Goal: Book appointment/travel/reservation

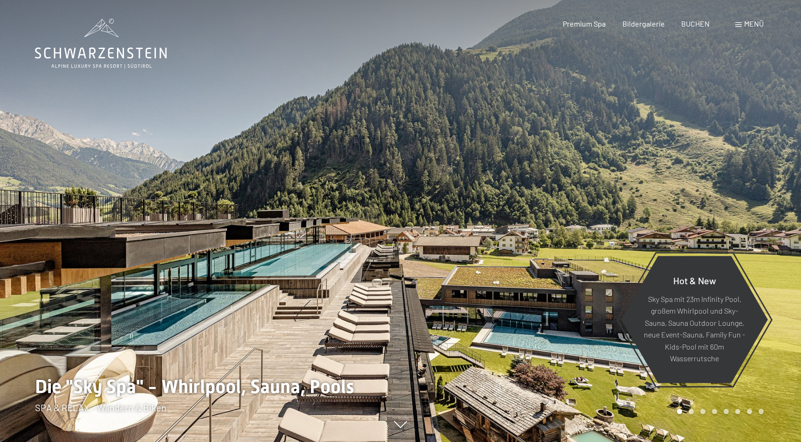
click at [700, 24] on span "BUCHEN" at bounding box center [695, 23] width 28 height 9
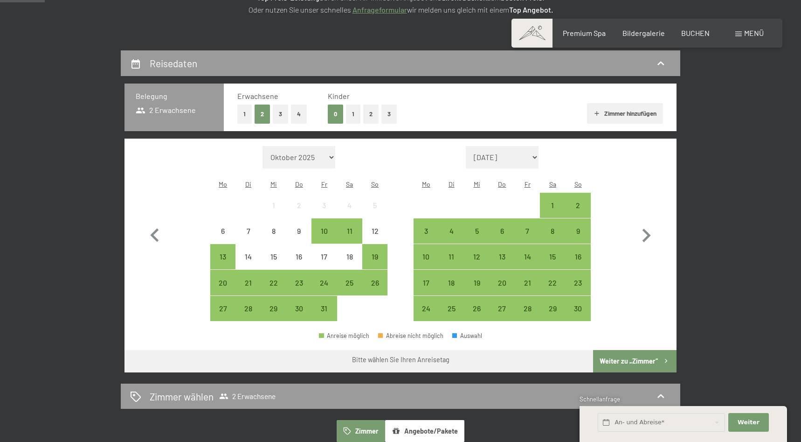
scroll to position [173, 0]
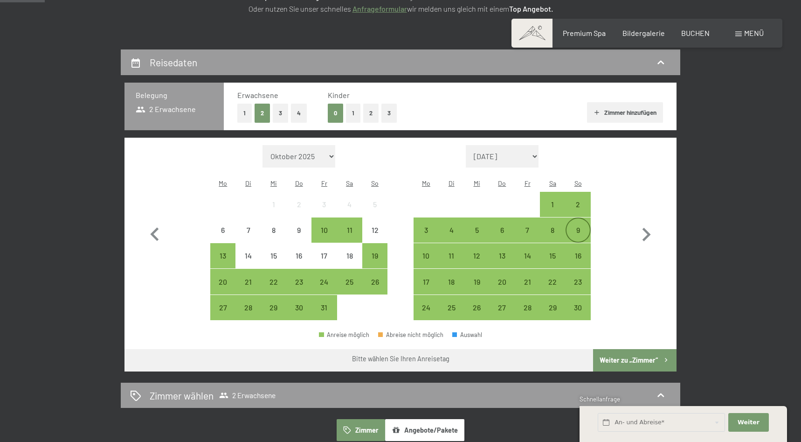
click at [578, 226] on div "9" at bounding box center [578, 237] width 23 height 23
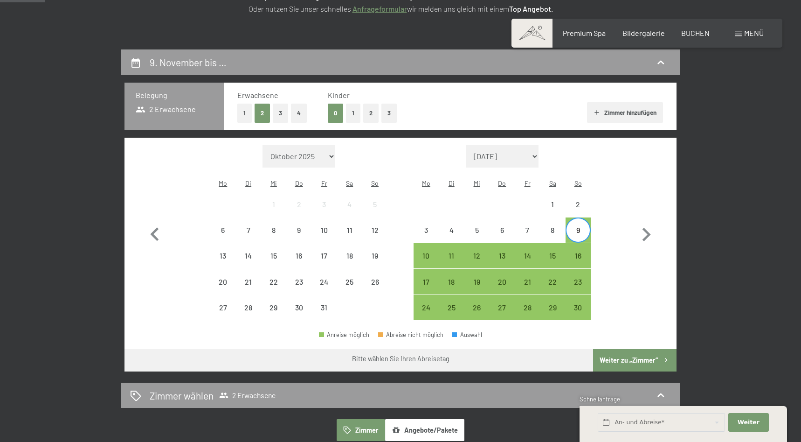
click at [579, 226] on div "9" at bounding box center [578, 237] width 23 height 23
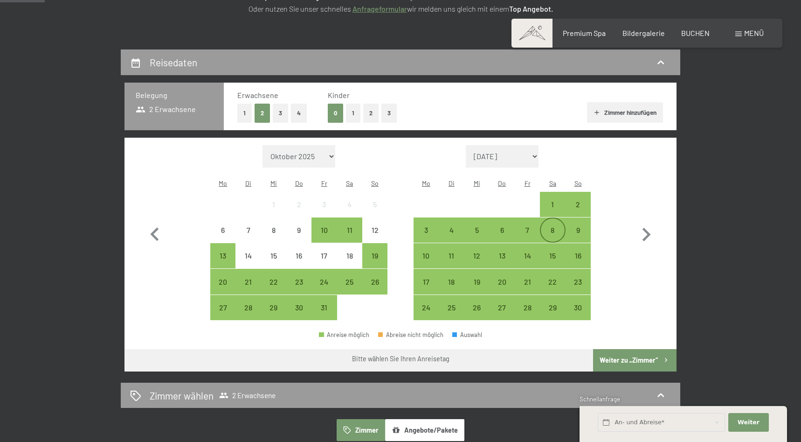
click at [556, 226] on div "8" at bounding box center [552, 237] width 23 height 23
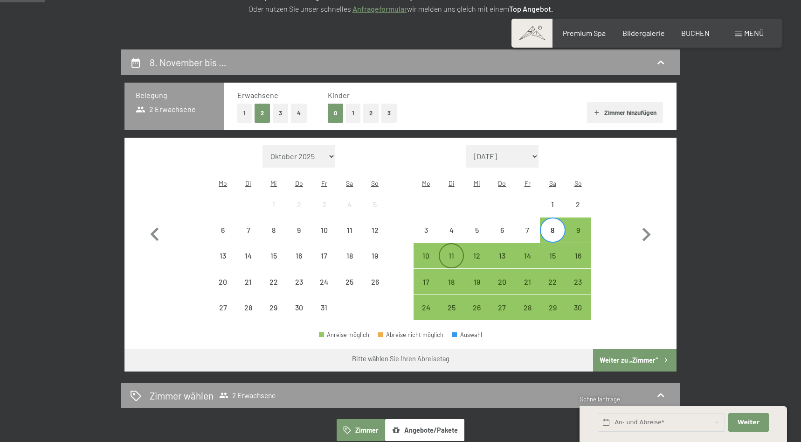
click at [456, 252] on div "11" at bounding box center [451, 263] width 23 height 23
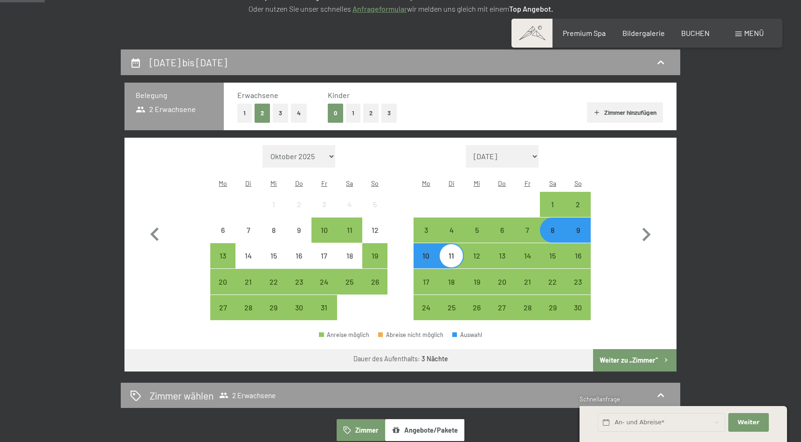
click at [635, 349] on button "Weiter zu „Zimmer“" at bounding box center [634, 360] width 83 height 22
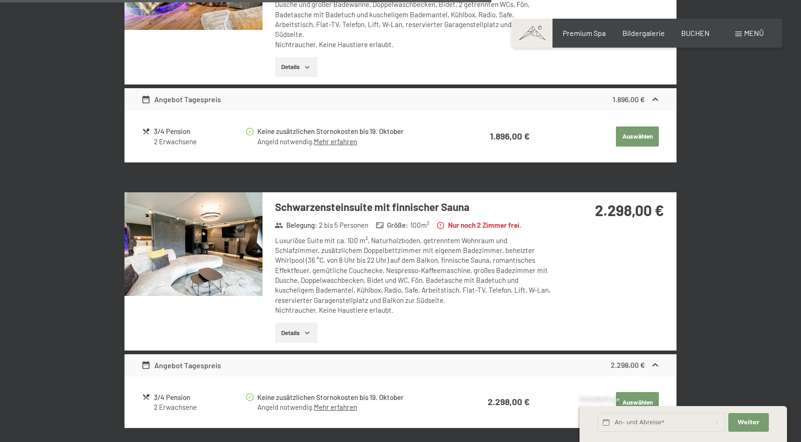
scroll to position [1189, 0]
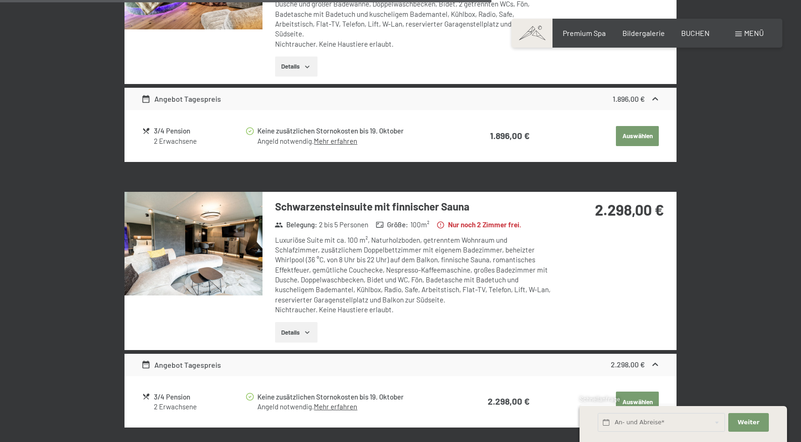
click at [222, 222] on img at bounding box center [194, 244] width 138 height 104
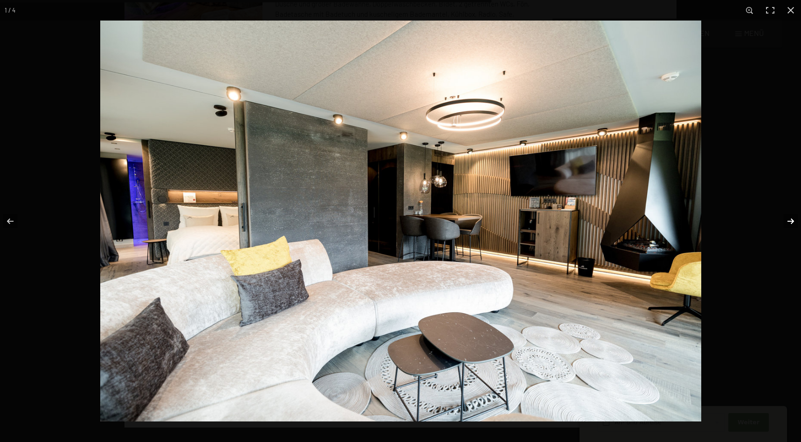
click at [792, 224] on button "button" at bounding box center [785, 221] width 33 height 47
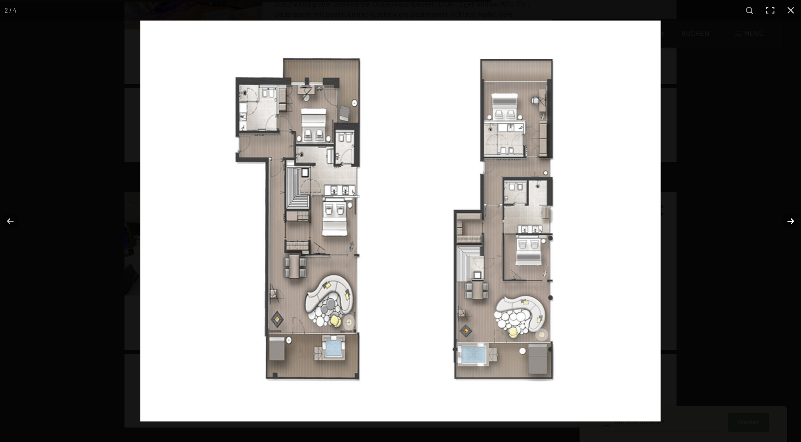
click at [790, 222] on button "button" at bounding box center [785, 221] width 33 height 47
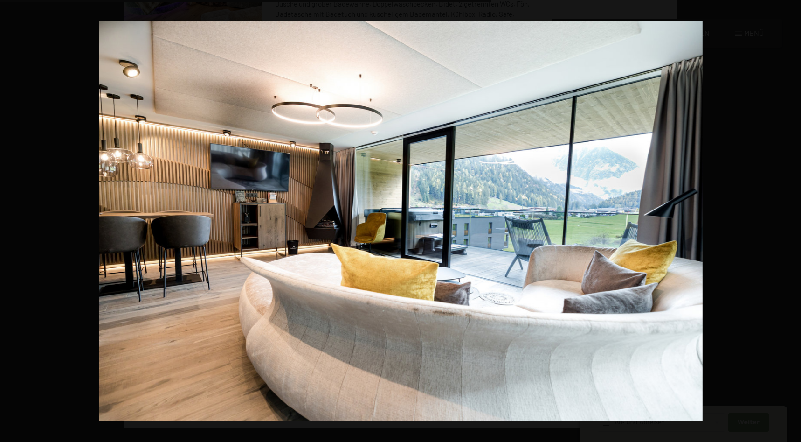
click at [790, 222] on button "button" at bounding box center [785, 221] width 33 height 47
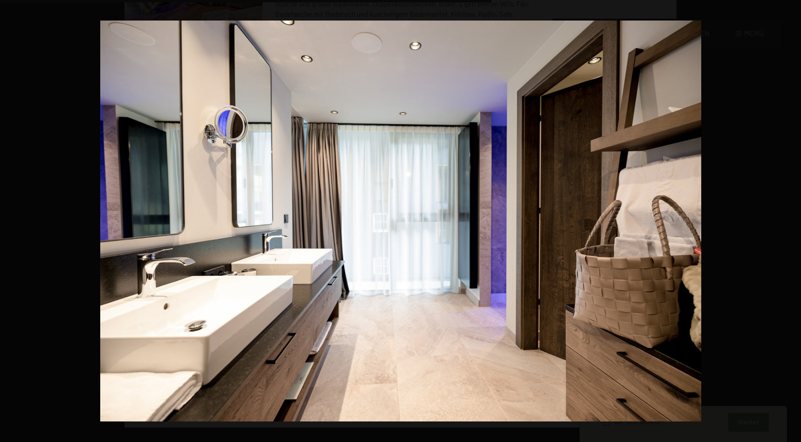
click at [790, 222] on button "button" at bounding box center [785, 221] width 33 height 47
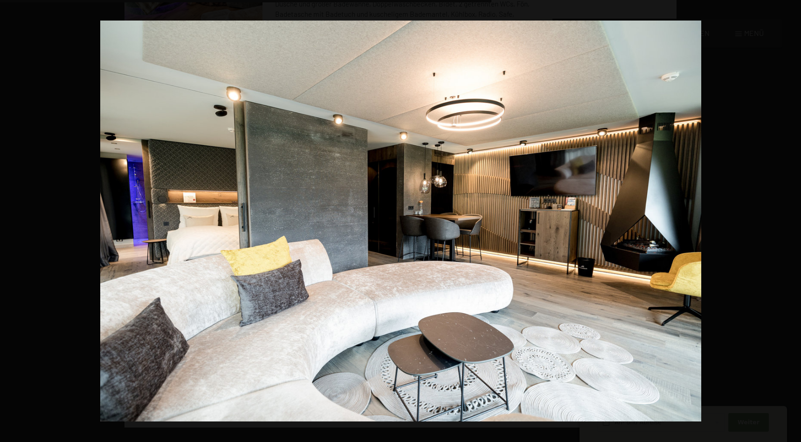
click at [790, 222] on button "button" at bounding box center [785, 221] width 33 height 47
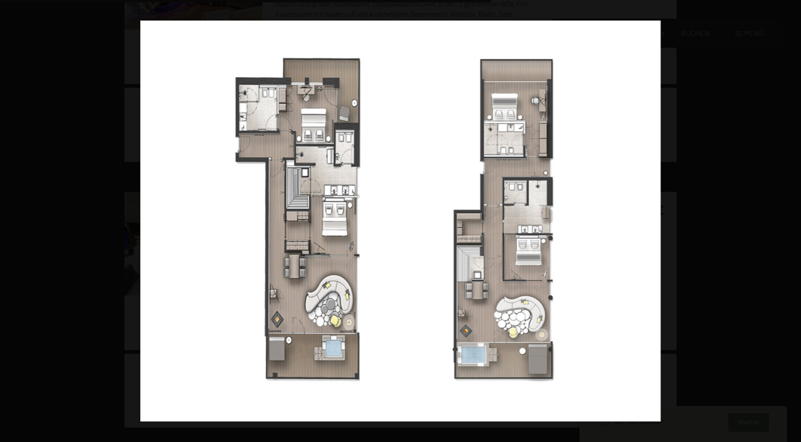
click at [790, 222] on button "button" at bounding box center [785, 221] width 33 height 47
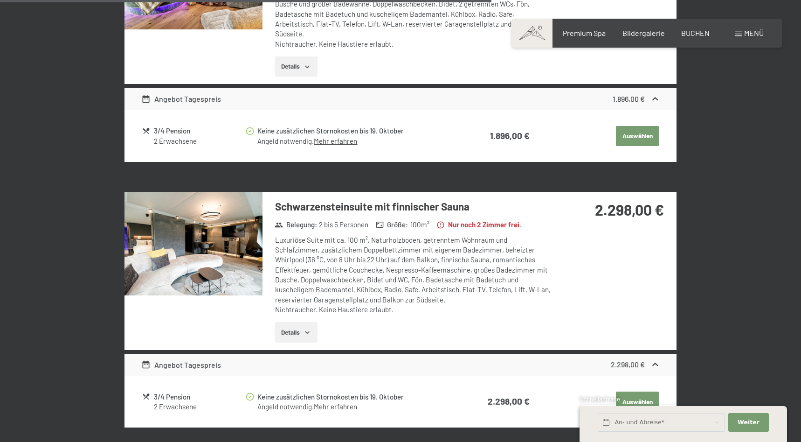
click at [0, 0] on button "button" at bounding box center [0, 0] width 0 height 0
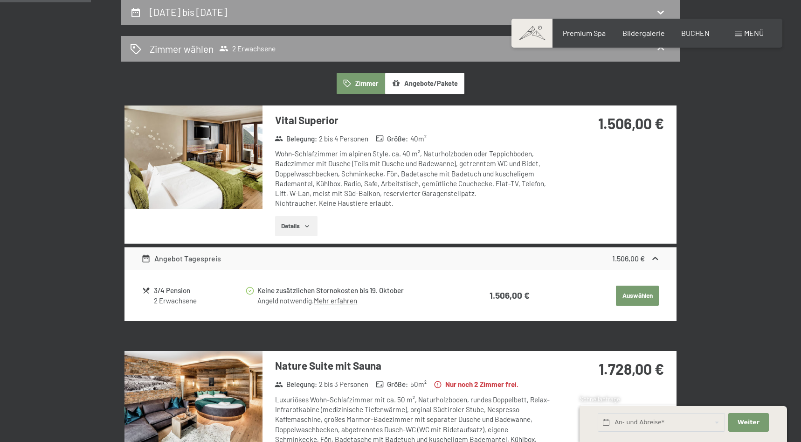
scroll to position [226, 0]
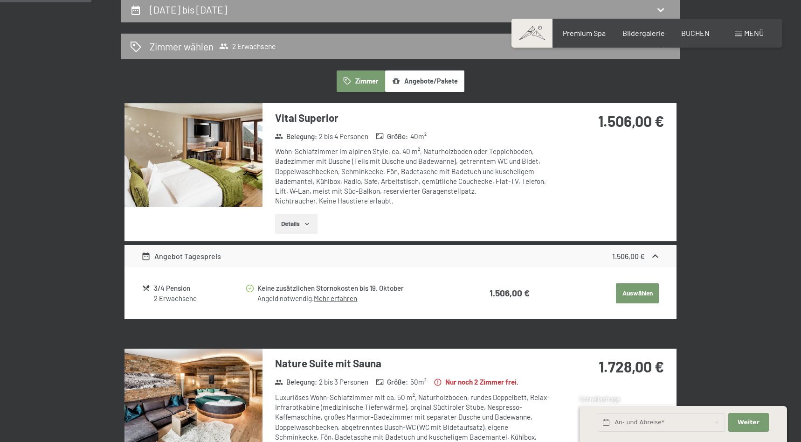
click at [238, 173] on img at bounding box center [194, 155] width 138 height 104
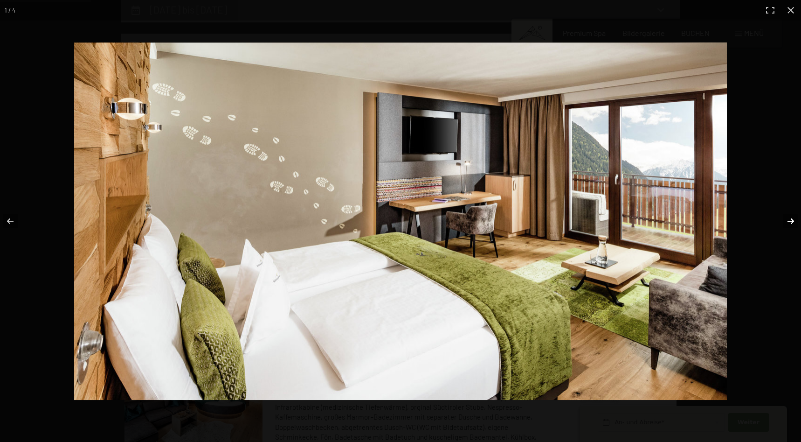
click at [791, 221] on button "button" at bounding box center [785, 221] width 33 height 47
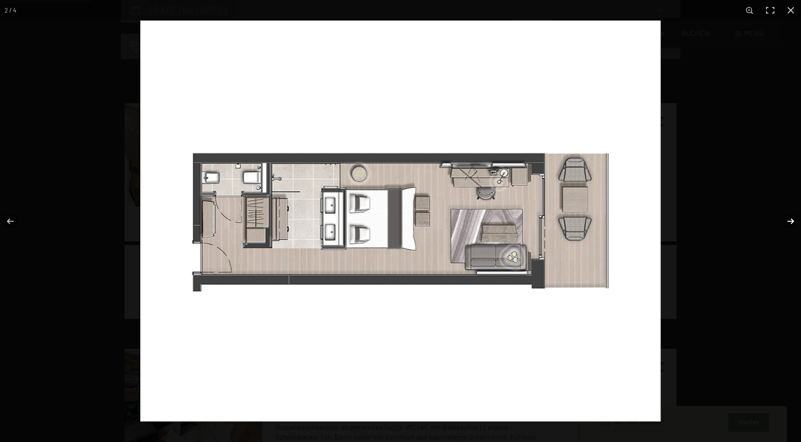
click at [792, 218] on button "button" at bounding box center [785, 221] width 33 height 47
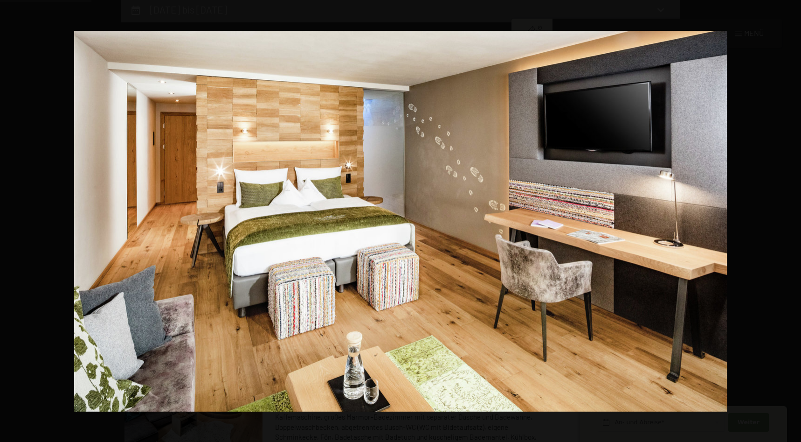
click at [792, 218] on button "button" at bounding box center [785, 221] width 33 height 47
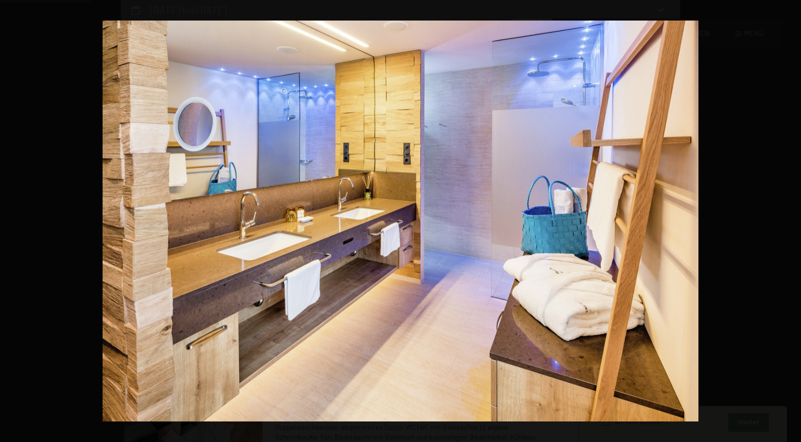
click at [792, 219] on button "button" at bounding box center [785, 221] width 33 height 47
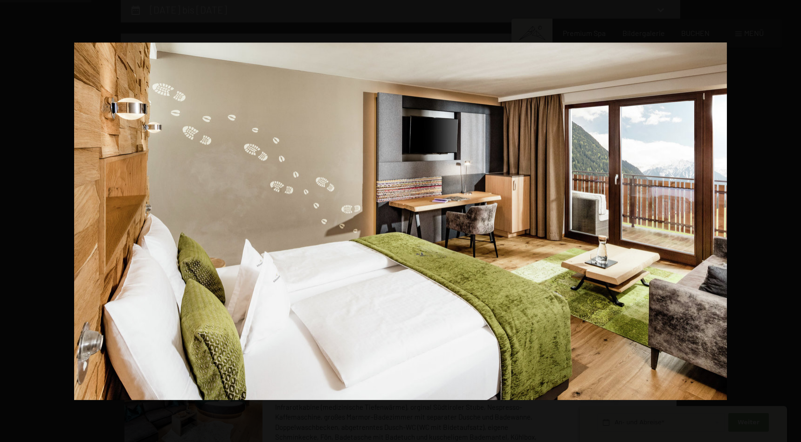
click at [792, 219] on button "button" at bounding box center [785, 221] width 33 height 47
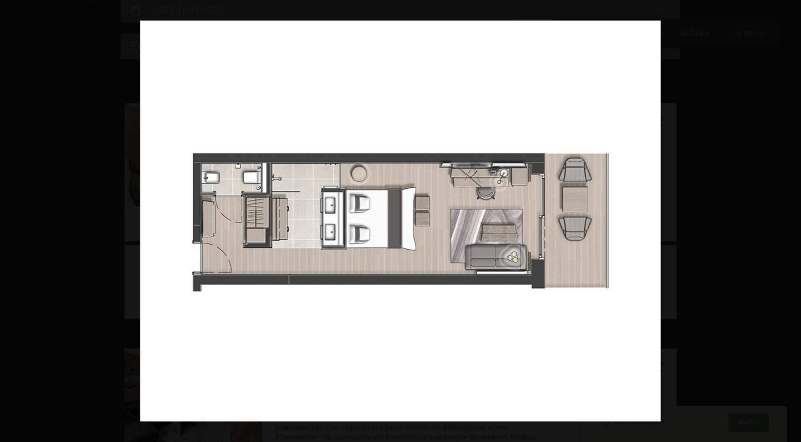
click at [792, 219] on button "button" at bounding box center [785, 221] width 33 height 47
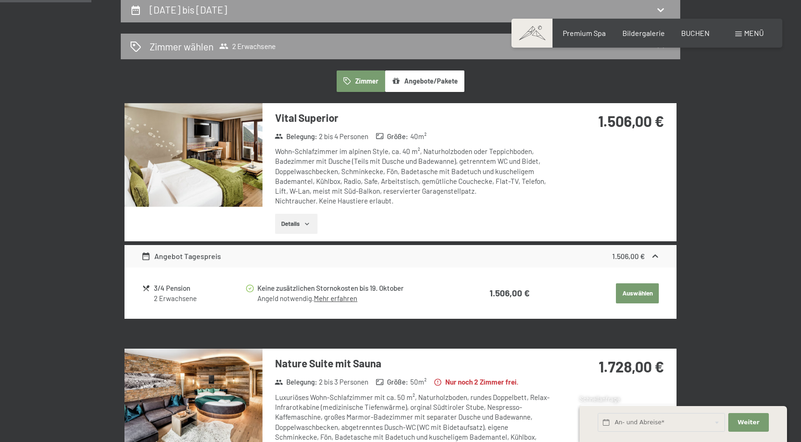
click at [0, 0] on button "button" at bounding box center [0, 0] width 0 height 0
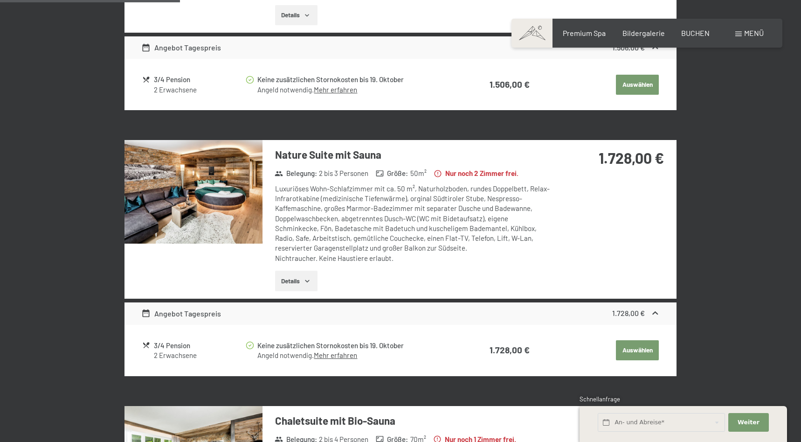
scroll to position [445, 0]
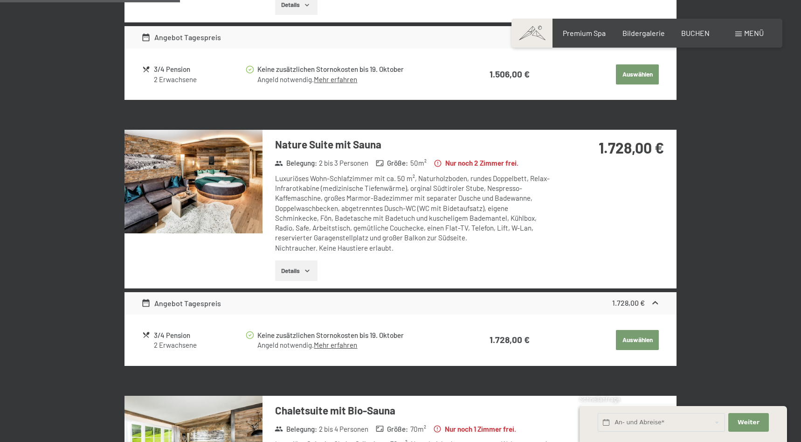
click at [221, 187] on img at bounding box center [194, 182] width 138 height 104
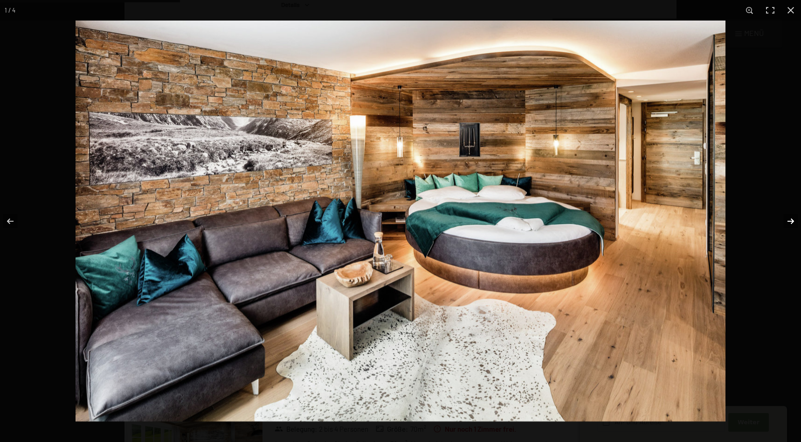
click at [792, 222] on button "button" at bounding box center [785, 221] width 33 height 47
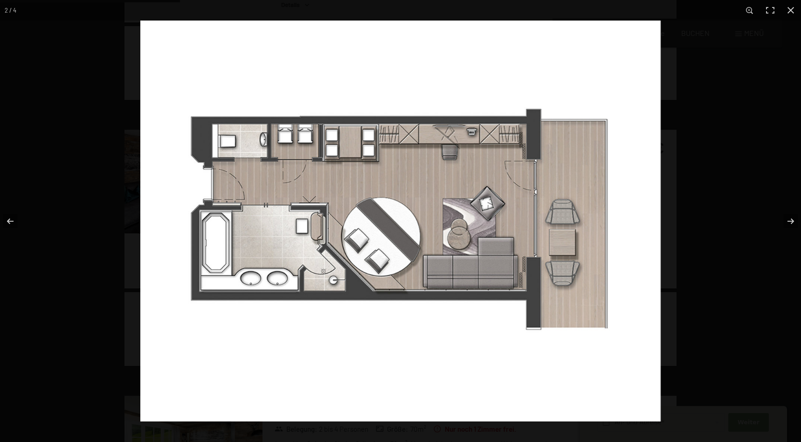
click at [283, 141] on img at bounding box center [400, 221] width 521 height 401
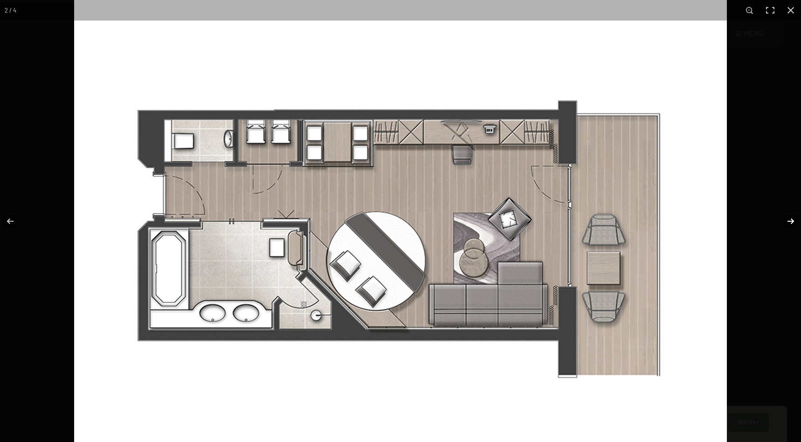
click at [792, 222] on button "button" at bounding box center [785, 221] width 33 height 47
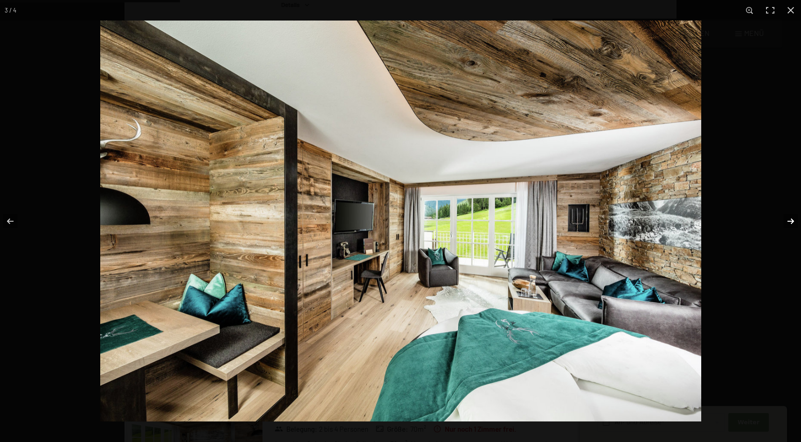
click at [792, 222] on button "button" at bounding box center [785, 221] width 33 height 47
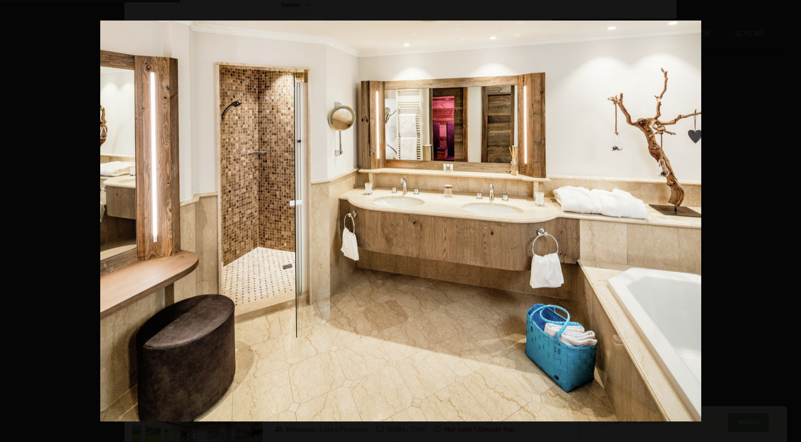
click at [792, 222] on button "button" at bounding box center [785, 221] width 33 height 47
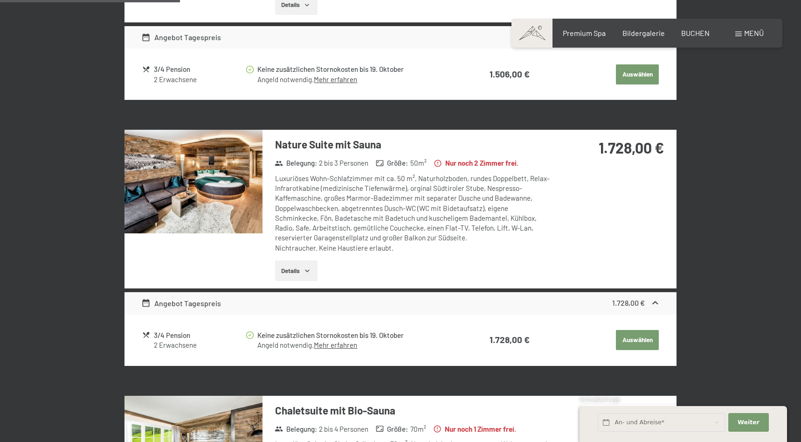
click at [0, 0] on button "button" at bounding box center [0, 0] width 0 height 0
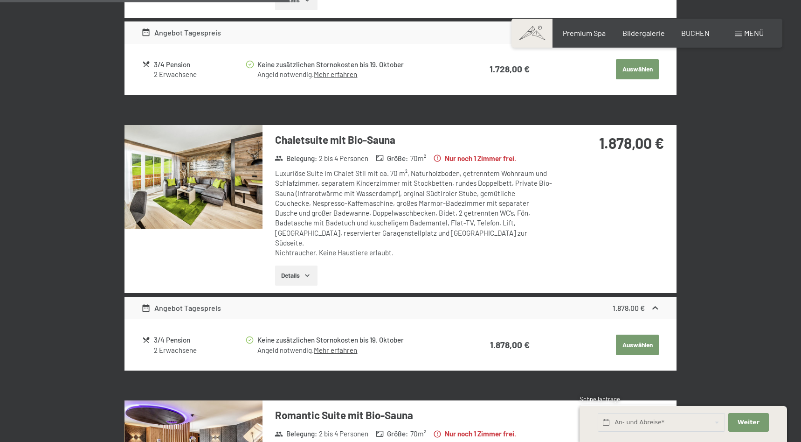
scroll to position [716, 0]
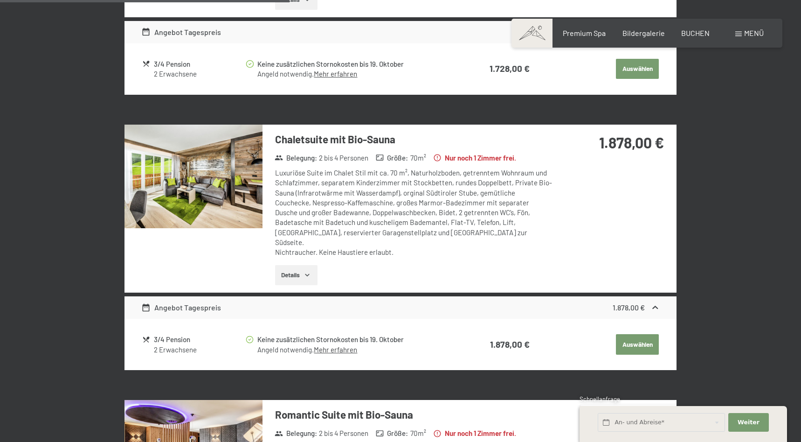
click at [236, 163] on img at bounding box center [194, 177] width 138 height 104
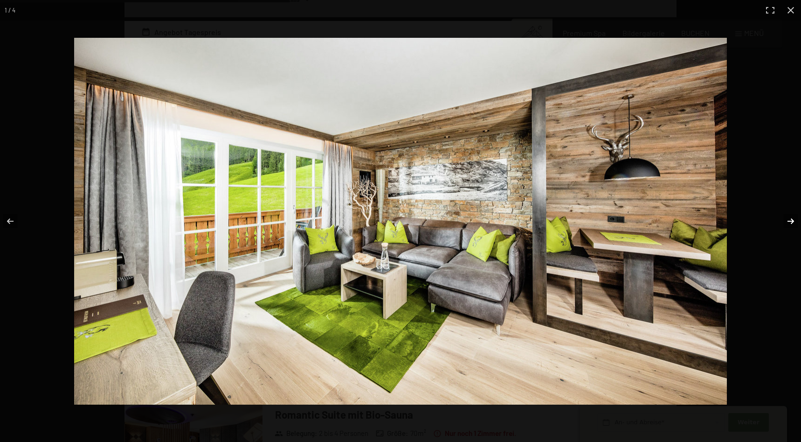
click at [790, 220] on button "button" at bounding box center [785, 221] width 33 height 47
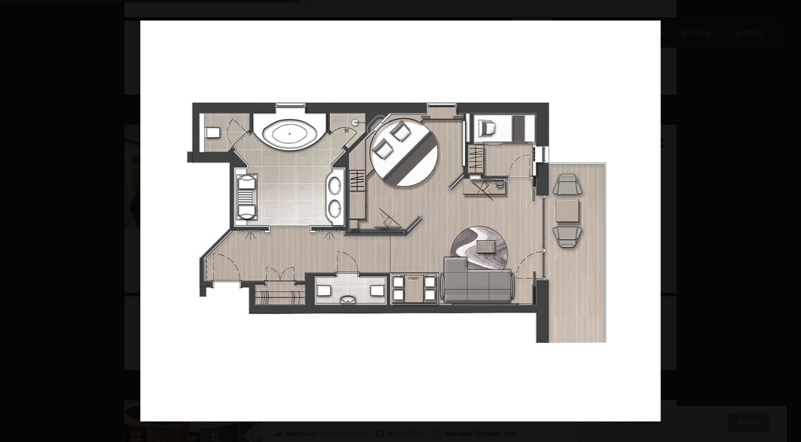
click at [790, 220] on button "button" at bounding box center [785, 221] width 33 height 47
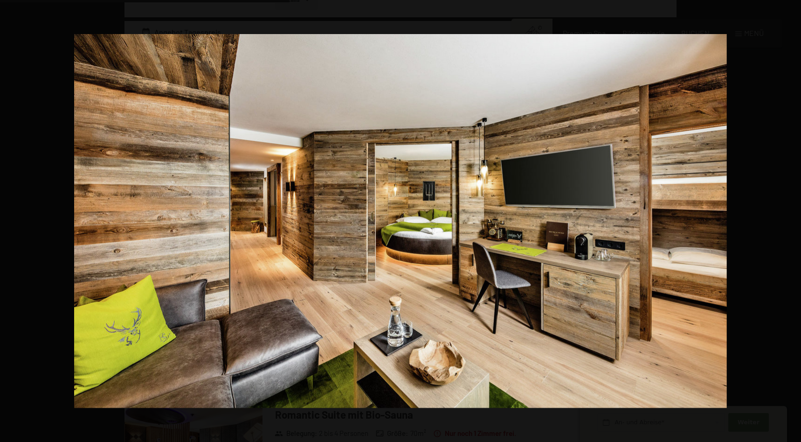
click at [790, 220] on button "button" at bounding box center [785, 221] width 33 height 47
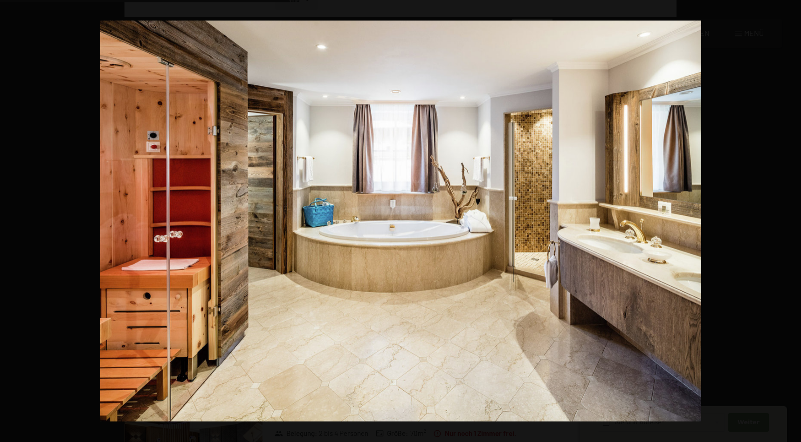
click at [790, 220] on button "button" at bounding box center [785, 221] width 33 height 47
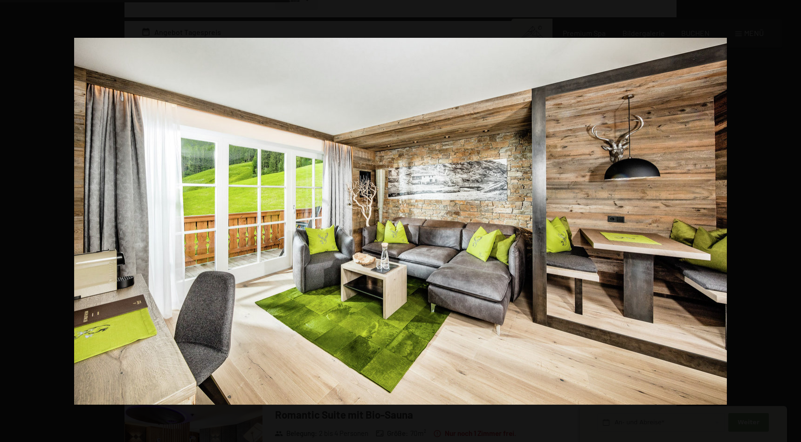
click at [790, 220] on button "button" at bounding box center [785, 221] width 33 height 47
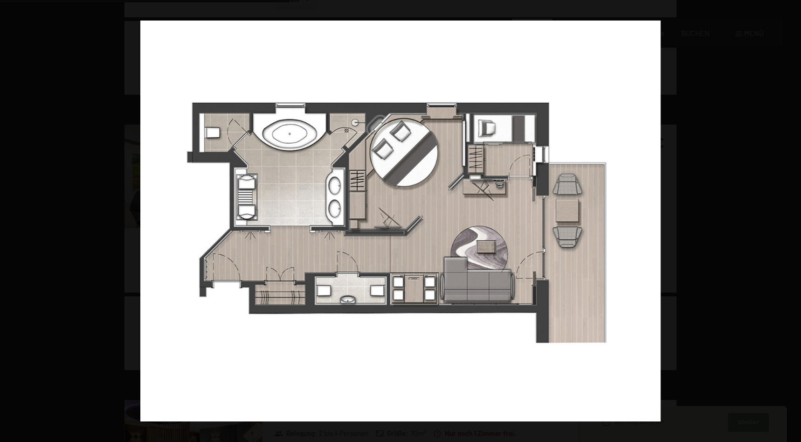
click at [790, 220] on button "button" at bounding box center [785, 221] width 33 height 47
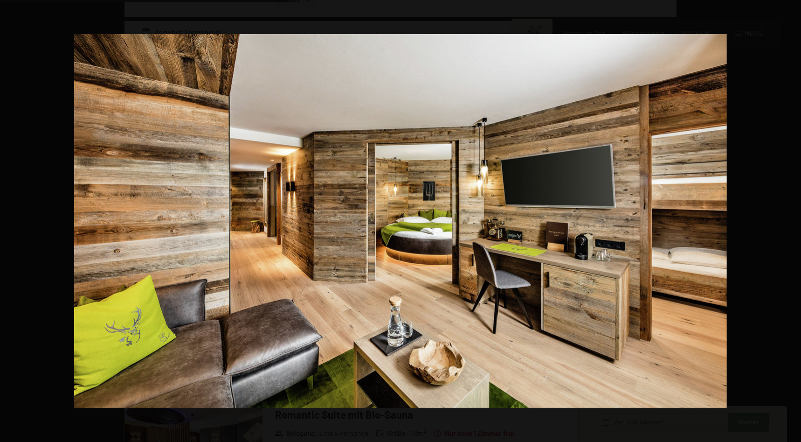
click at [790, 220] on button "button" at bounding box center [785, 221] width 33 height 47
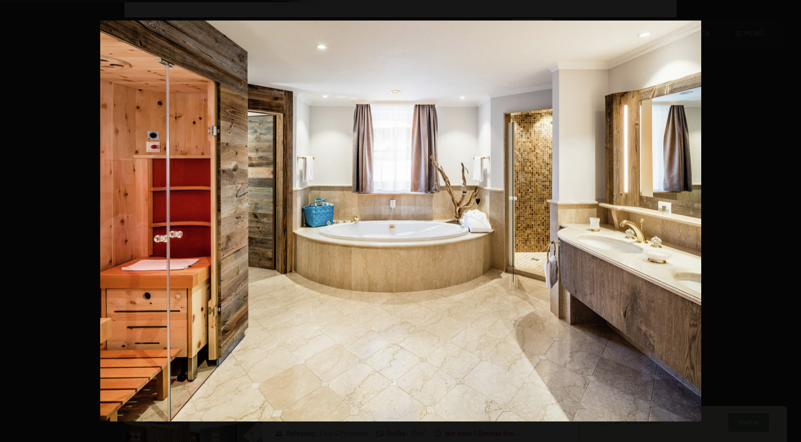
click at [790, 220] on button "button" at bounding box center [785, 221] width 33 height 47
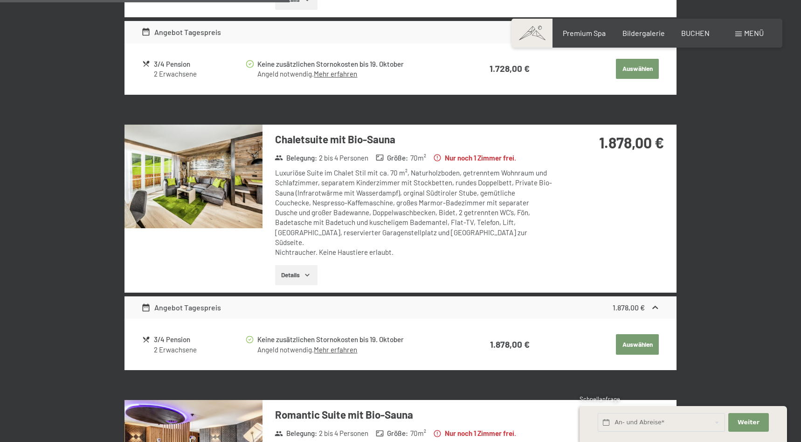
click at [0, 0] on button "button" at bounding box center [0, 0] width 0 height 0
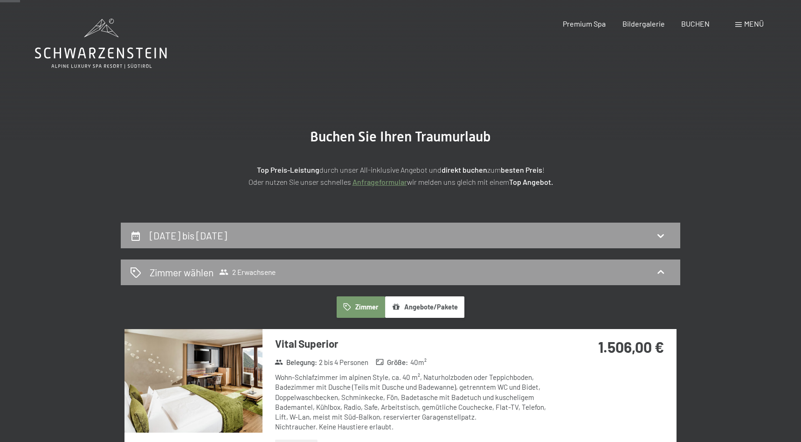
scroll to position [0, 0]
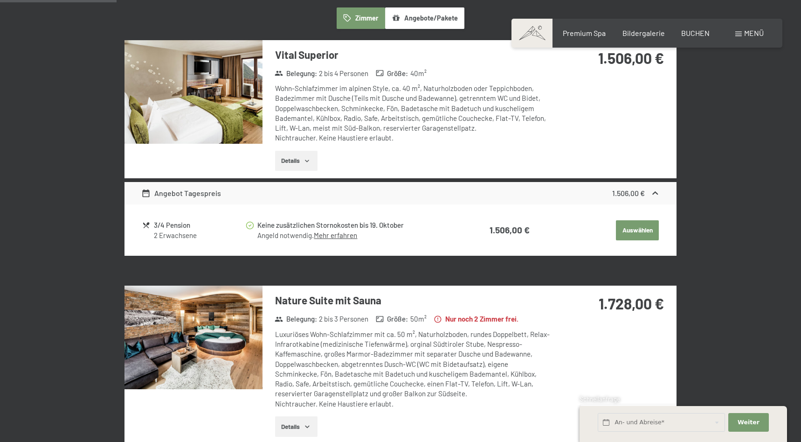
click at [646, 230] on button "Auswählen" at bounding box center [637, 230] width 43 height 21
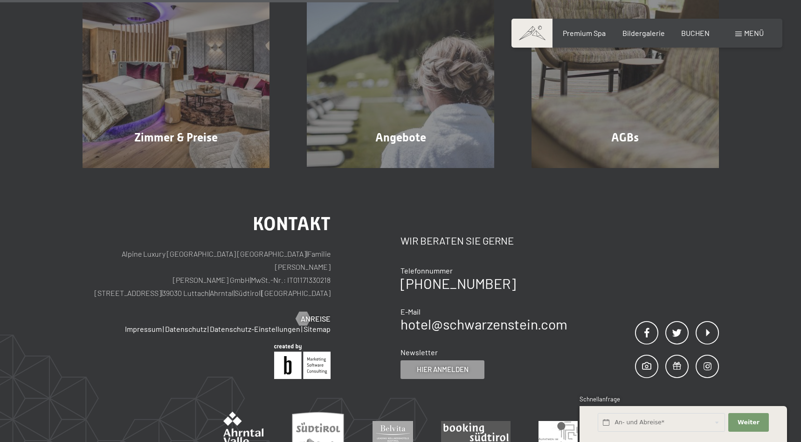
scroll to position [222, 0]
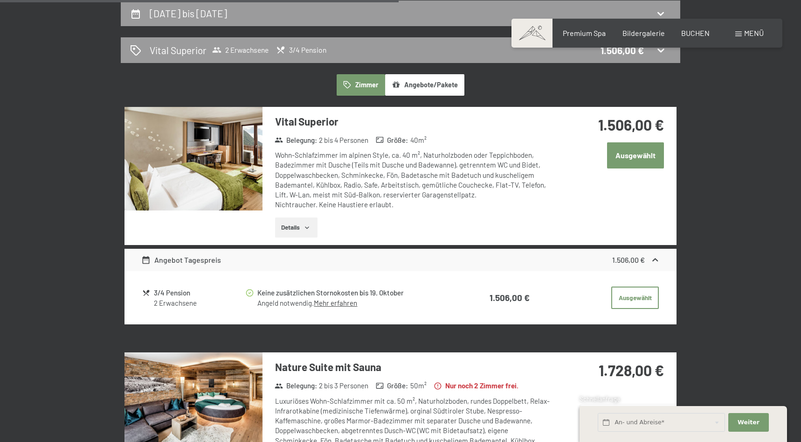
click at [638, 156] on button "Ausgewählt" at bounding box center [635, 155] width 57 height 26
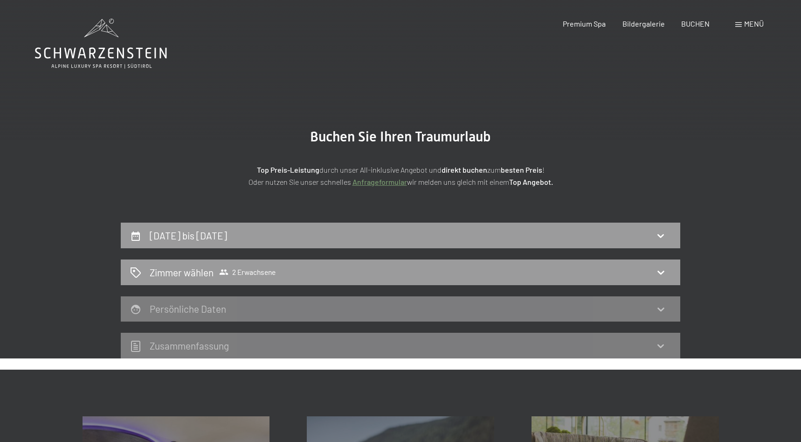
scroll to position [0, 0]
click at [654, 274] on div "Zimmer wählen 2 Erwachsene" at bounding box center [400, 272] width 541 height 14
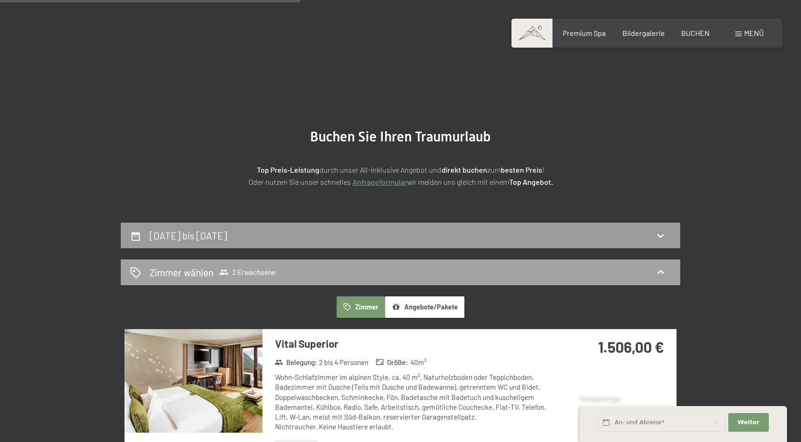
scroll to position [222, 0]
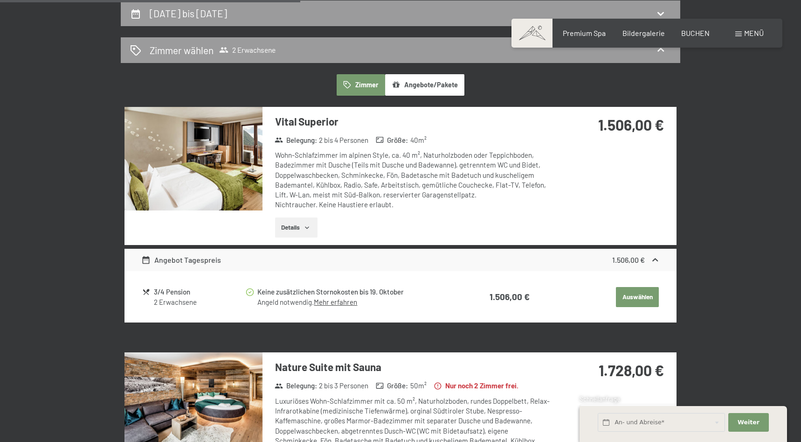
click at [635, 297] on button "Auswählen" at bounding box center [637, 297] width 43 height 21
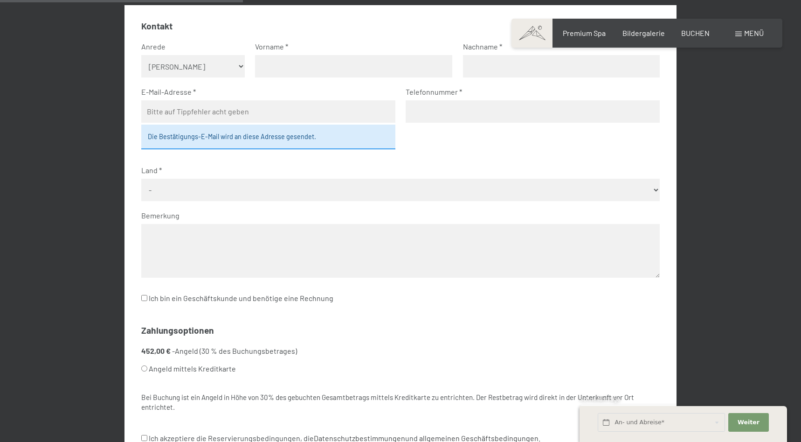
scroll to position [325, 0]
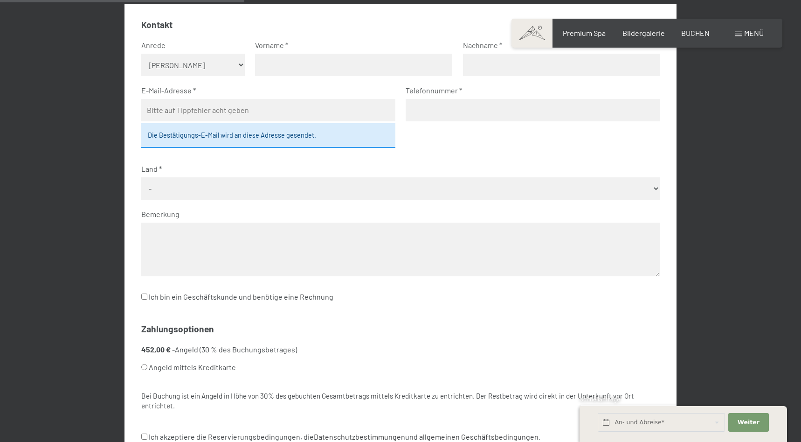
select select "m"
type input "Rainer"
type input "Scharpf"
type input "rainer.scharpf@t-online.de"
type input "00491792138121"
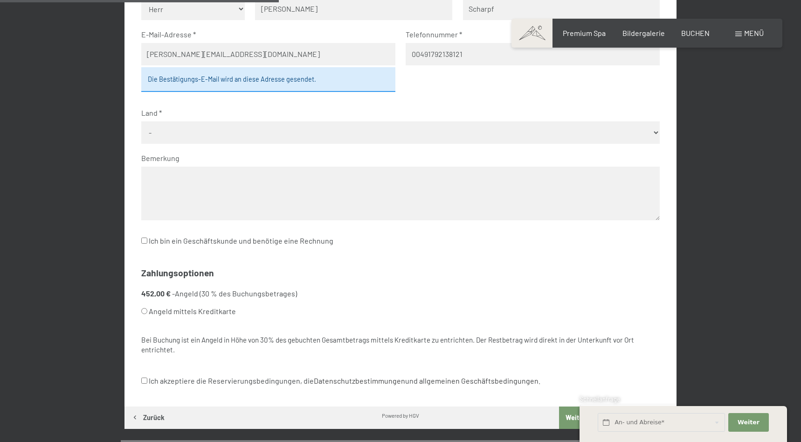
scroll to position [386, 0]
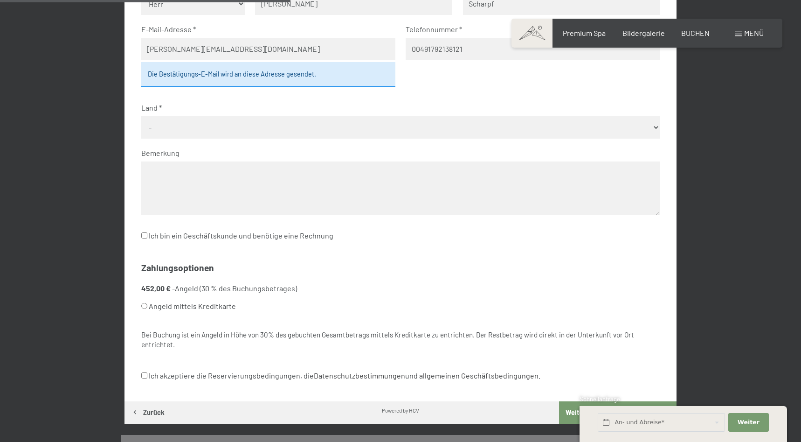
select select "DEU"
click at [434, 161] on textarea at bounding box center [400, 188] width 519 height 54
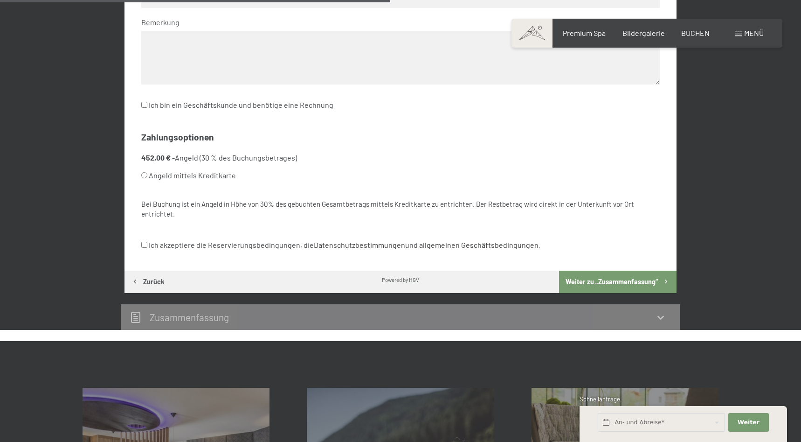
scroll to position [520, 0]
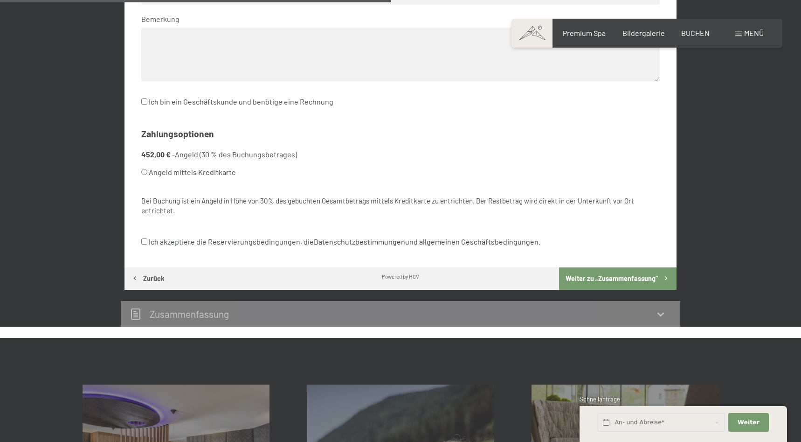
click at [145, 169] on input "Angeld mittels Kreditkarte" at bounding box center [144, 172] width 6 height 6
radio input "true"
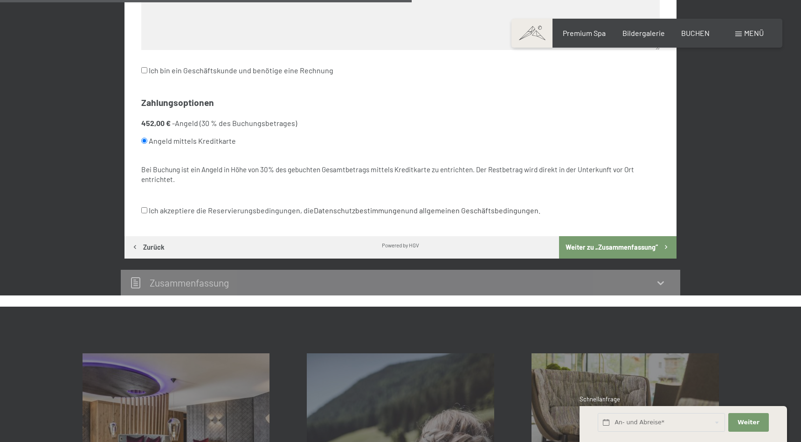
scroll to position [556, 0]
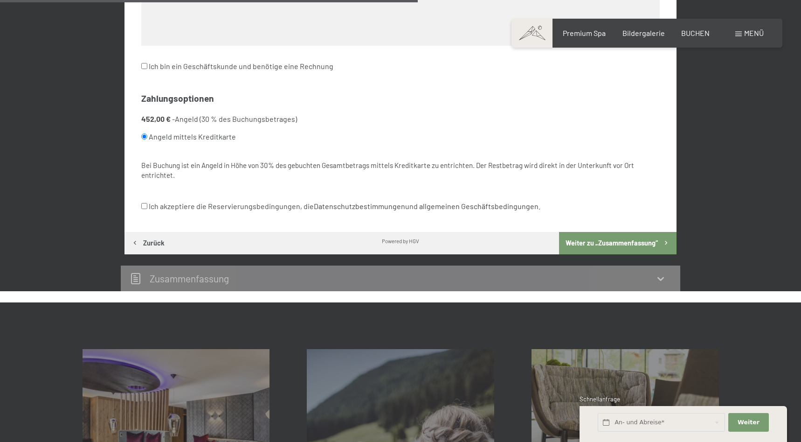
click at [143, 203] on input "Ich akzeptiere die Reservierungsbedingungen, die Datenschutzbestimmungen und al…" at bounding box center [144, 206] width 6 height 6
checkbox input "true"
click at [600, 232] on button "Weiter zu „Zusammen­fassung“" at bounding box center [618, 243] width 118 height 22
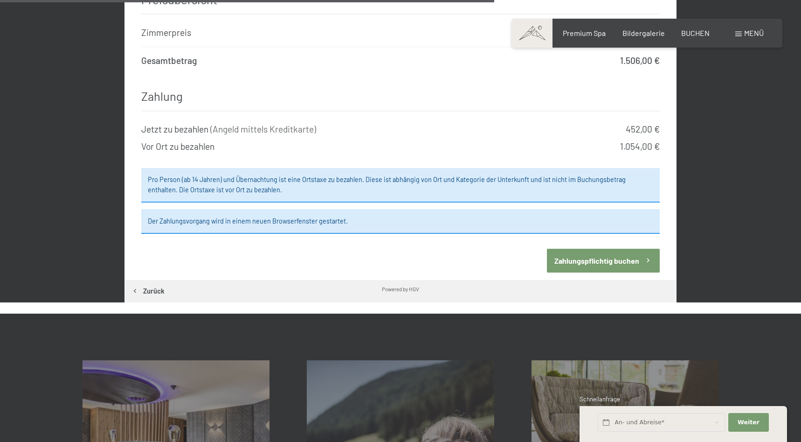
scroll to position [818, 0]
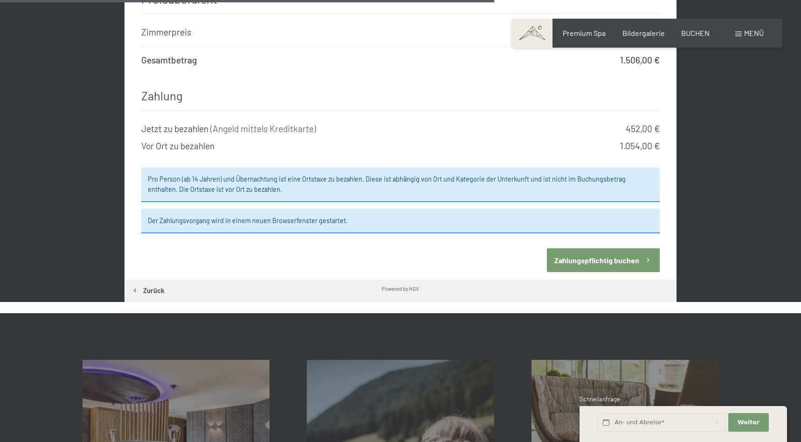
click at [619, 248] on button "Zahlungspflichtig buchen" at bounding box center [603, 260] width 113 height 24
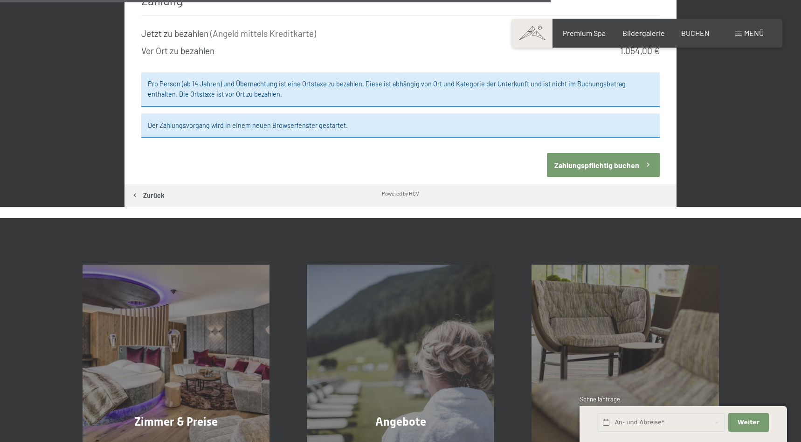
scroll to position [911, 0]
